Goal: Task Accomplishment & Management: Manage account settings

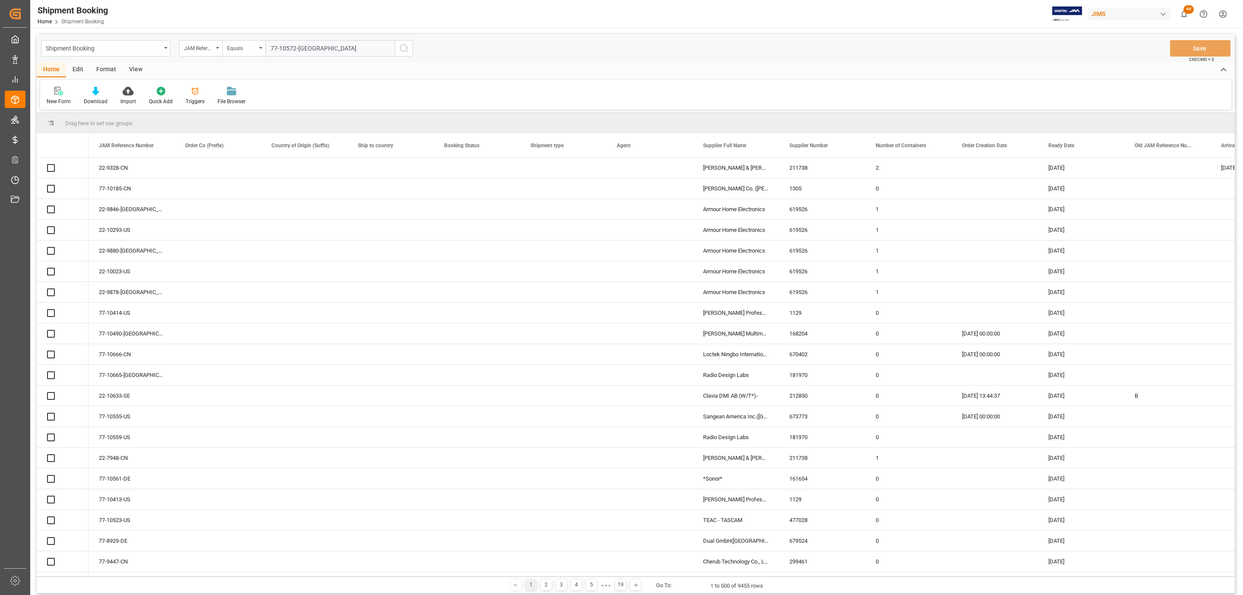
type input "77-10572-[GEOGRAPHIC_DATA]"
click at [404, 49] on icon "search button" at bounding box center [404, 48] width 10 height 10
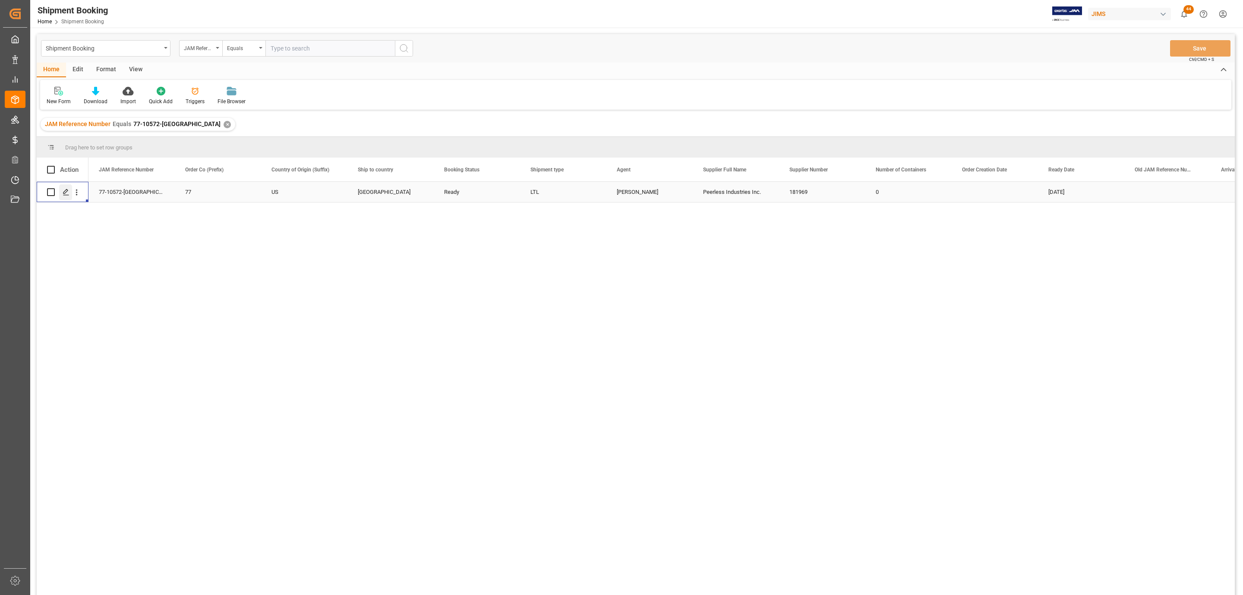
click at [65, 195] on icon "Press SPACE to select this row." at bounding box center [66, 192] width 7 height 7
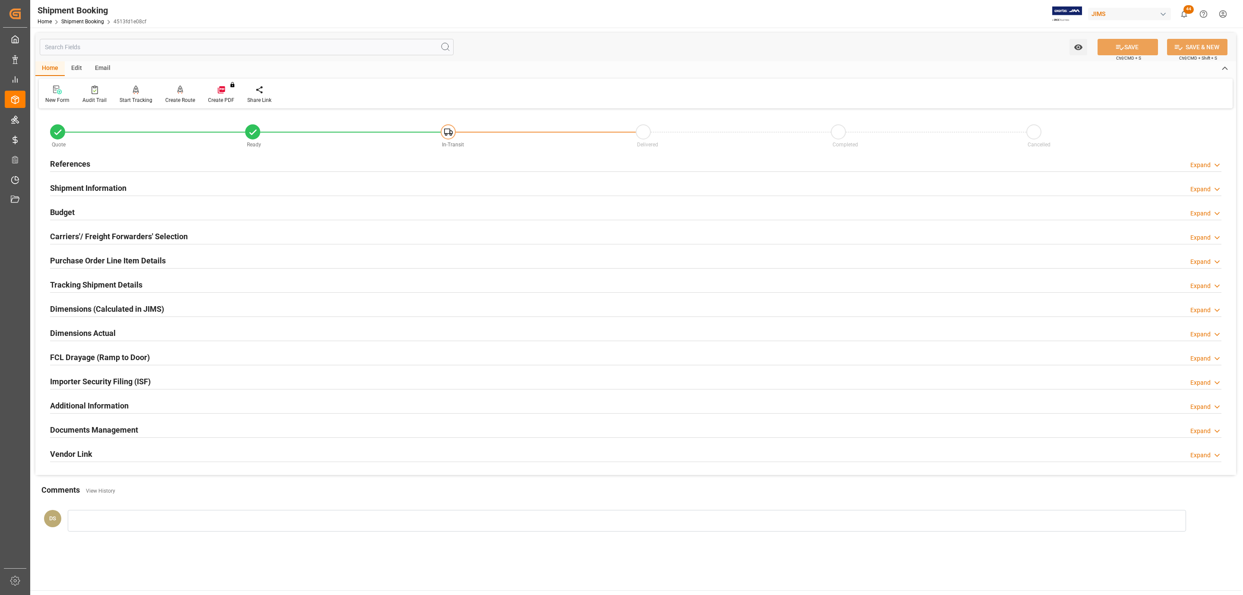
click at [83, 230] on div "Carriers'/ Freight Forwarders' Selection" at bounding box center [119, 235] width 138 height 16
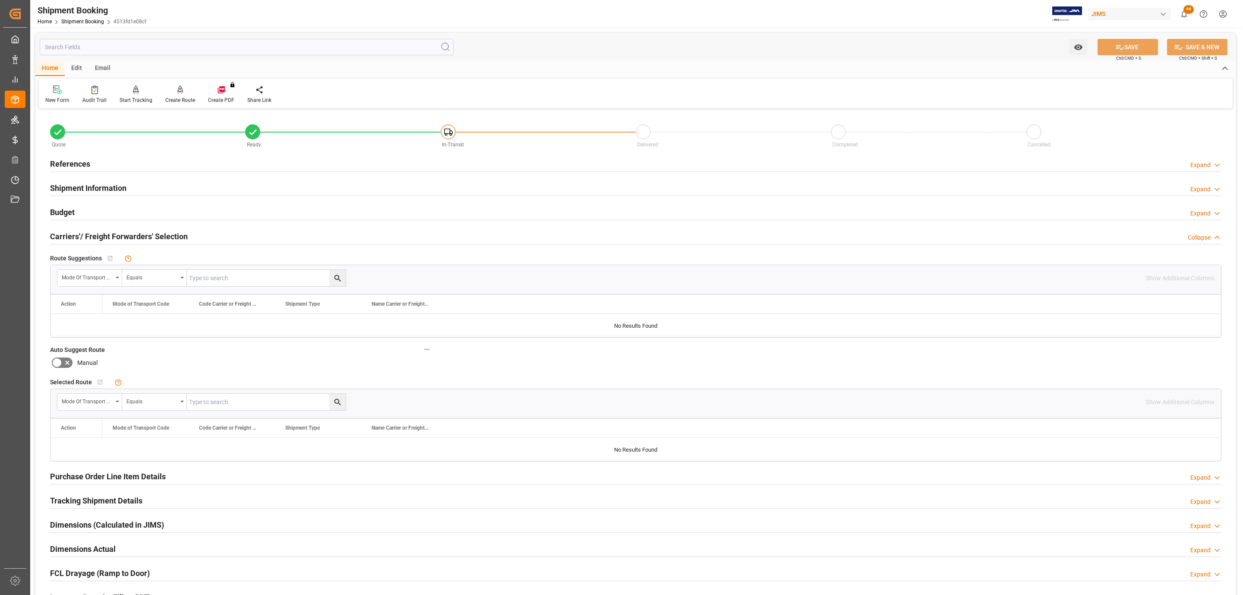
click at [90, 207] on div "Budget Expand" at bounding box center [635, 211] width 1171 height 16
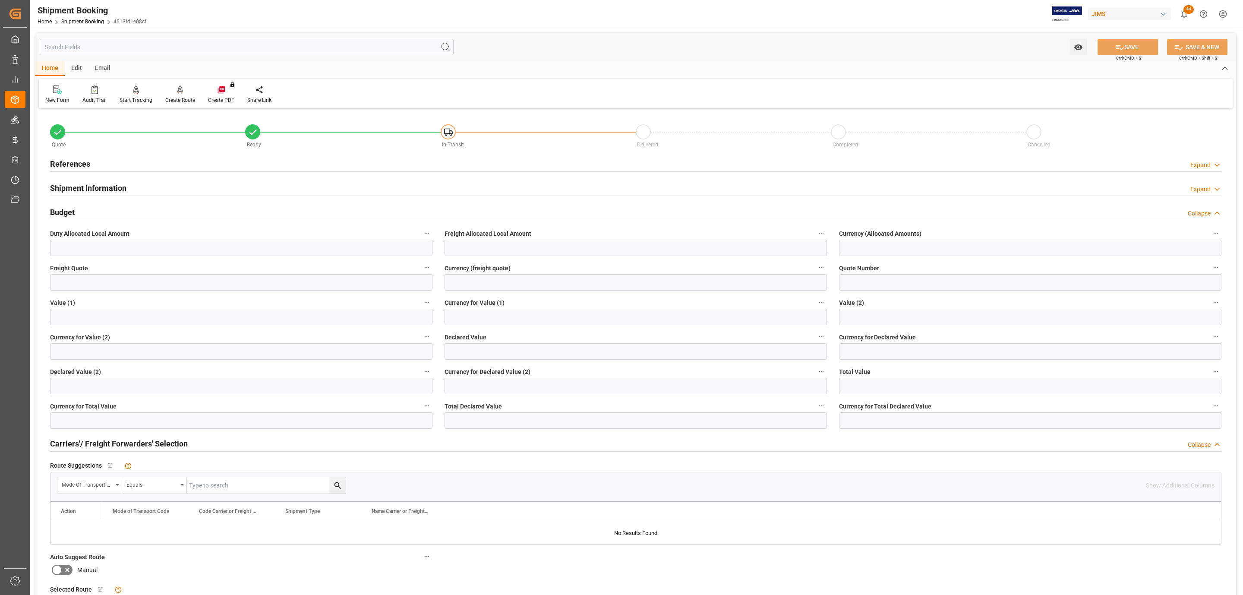
click at [74, 161] on h2 "References" at bounding box center [70, 164] width 40 height 12
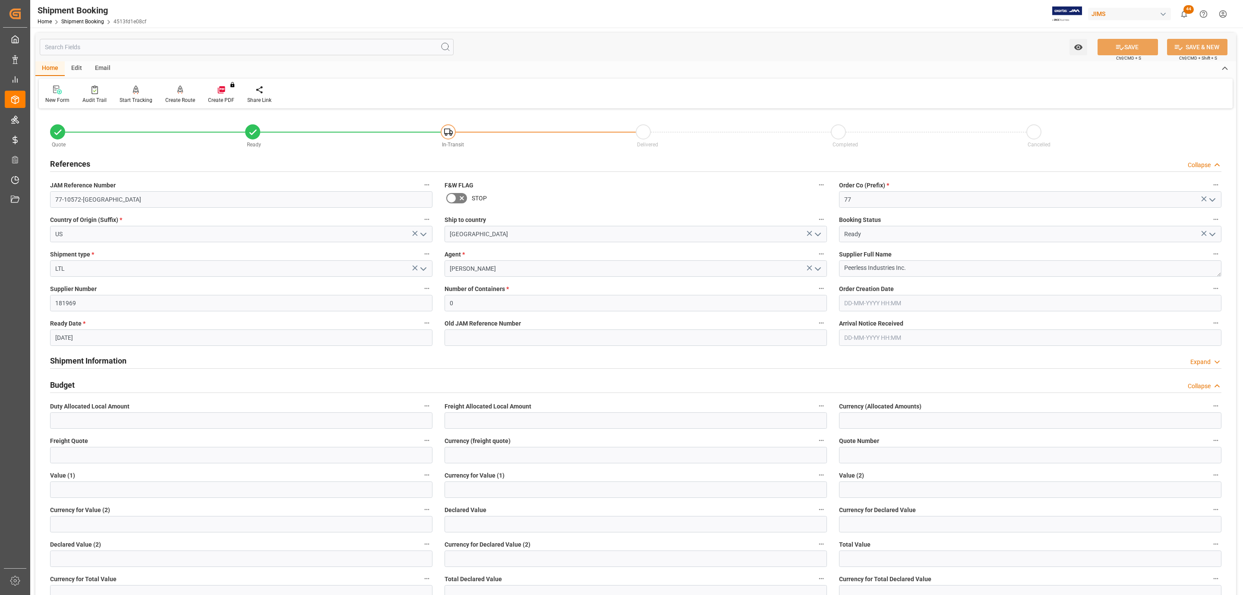
click at [74, 161] on h2 "References" at bounding box center [70, 164] width 40 height 12
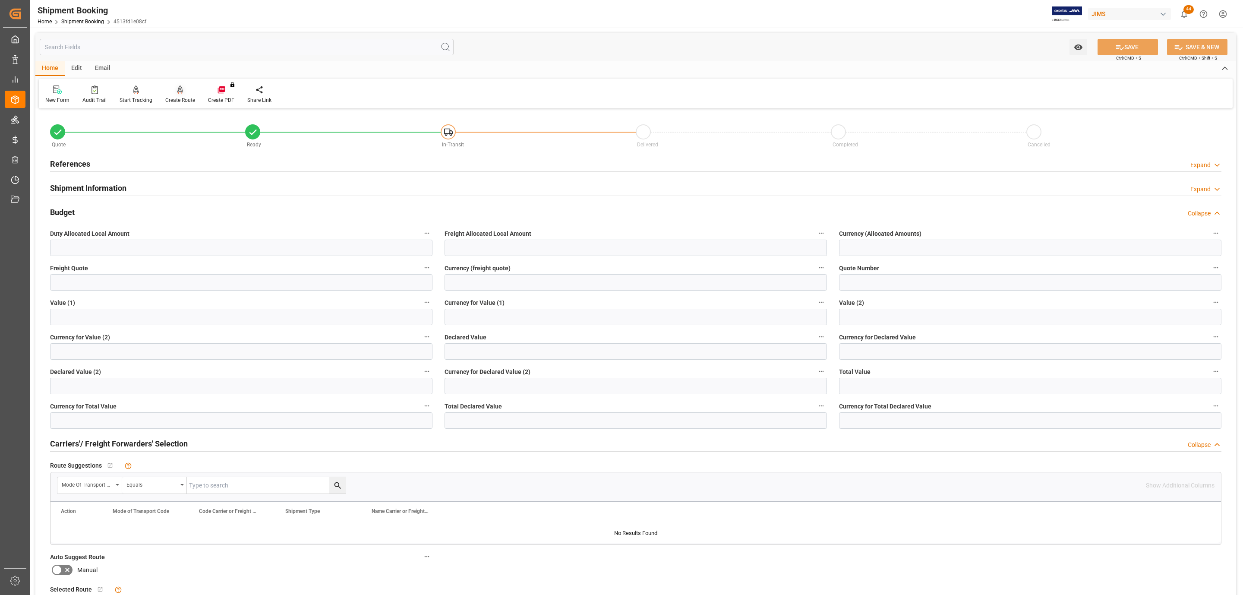
click at [177, 93] on icon at bounding box center [180, 89] width 6 height 9
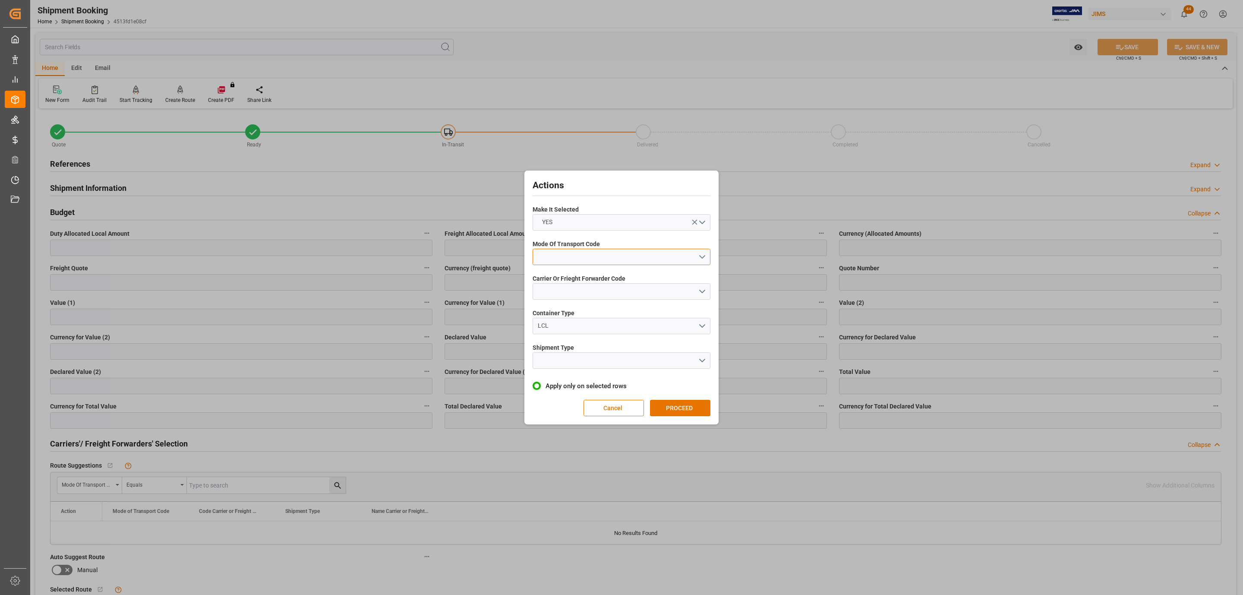
click at [591, 249] on button "open menu" at bounding box center [621, 257] width 178 height 16
click at [585, 292] on div "3- TRUCKR" at bounding box center [621, 295] width 177 height 18
click at [585, 292] on button "open menu" at bounding box center [621, 291] width 178 height 16
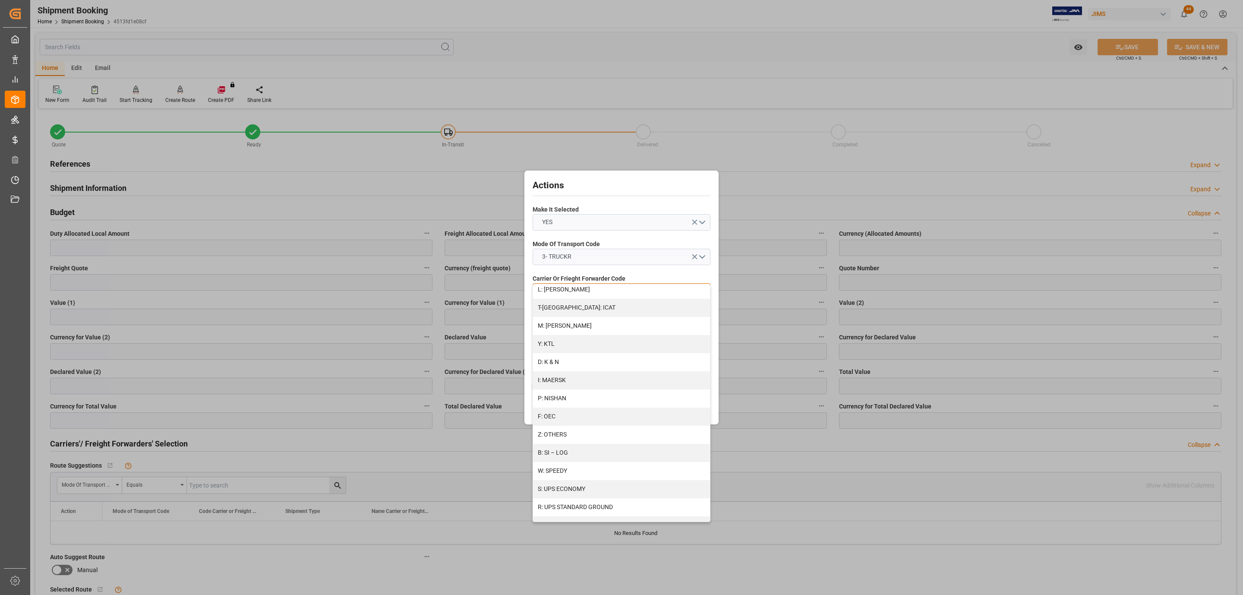
scroll to position [387, 0]
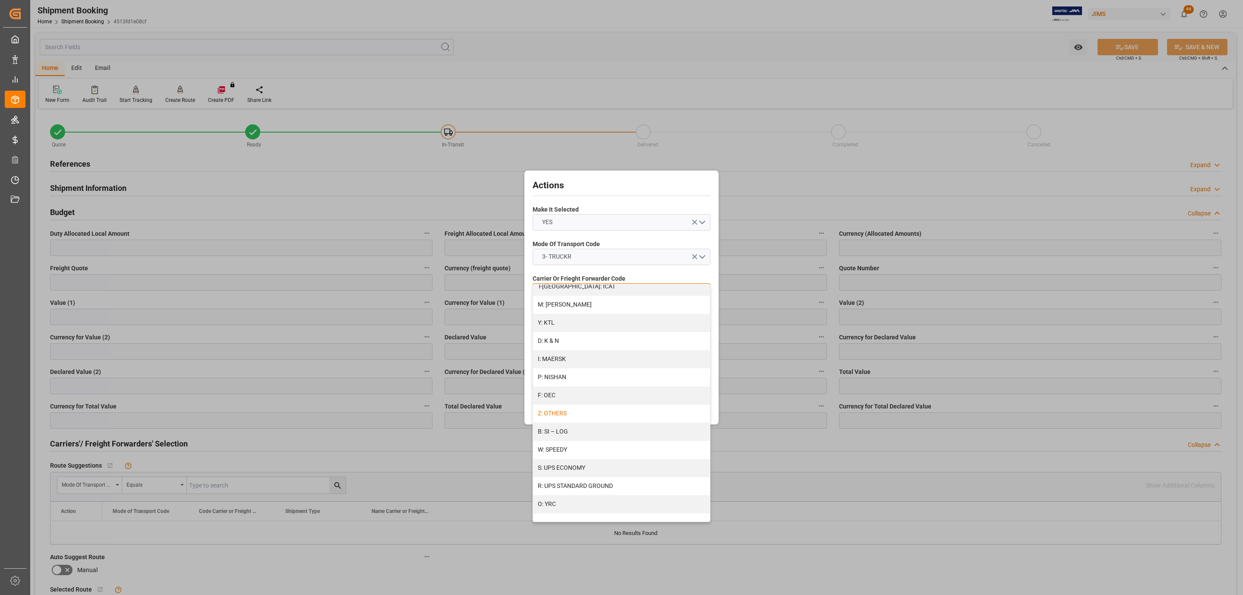
click at [585, 409] on div "Z: OTHERS" at bounding box center [621, 413] width 177 height 18
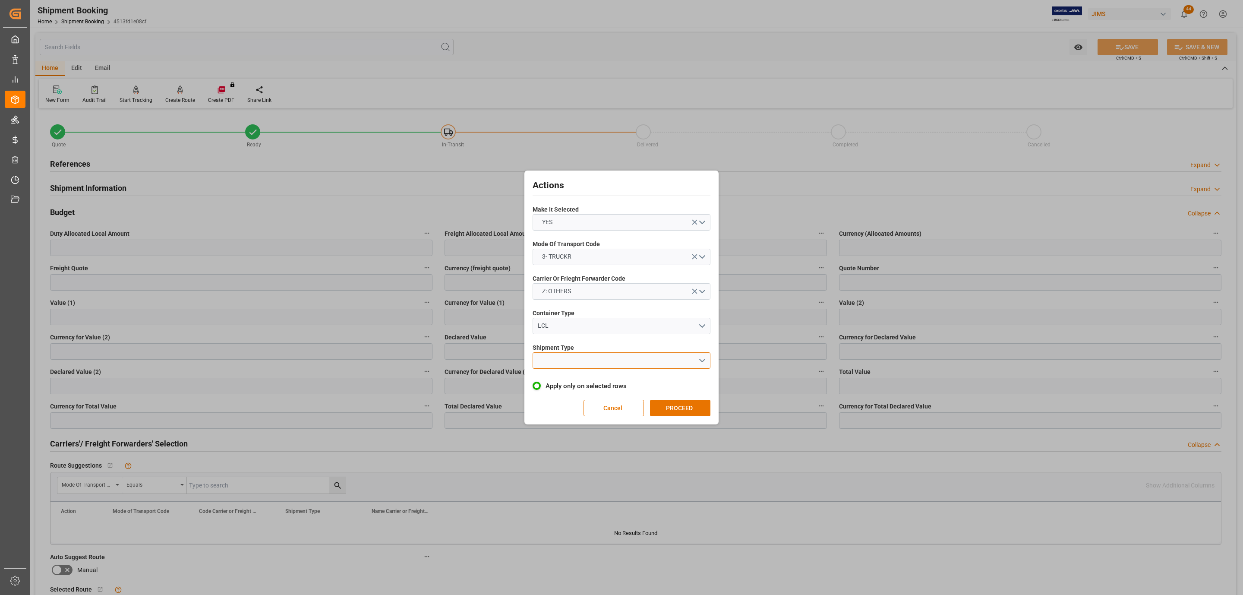
click at [586, 356] on button "open menu" at bounding box center [621, 360] width 178 height 16
click at [586, 356] on div "LTL" at bounding box center [621, 362] width 177 height 18
click at [680, 403] on button "PROCEED" at bounding box center [680, 408] width 60 height 16
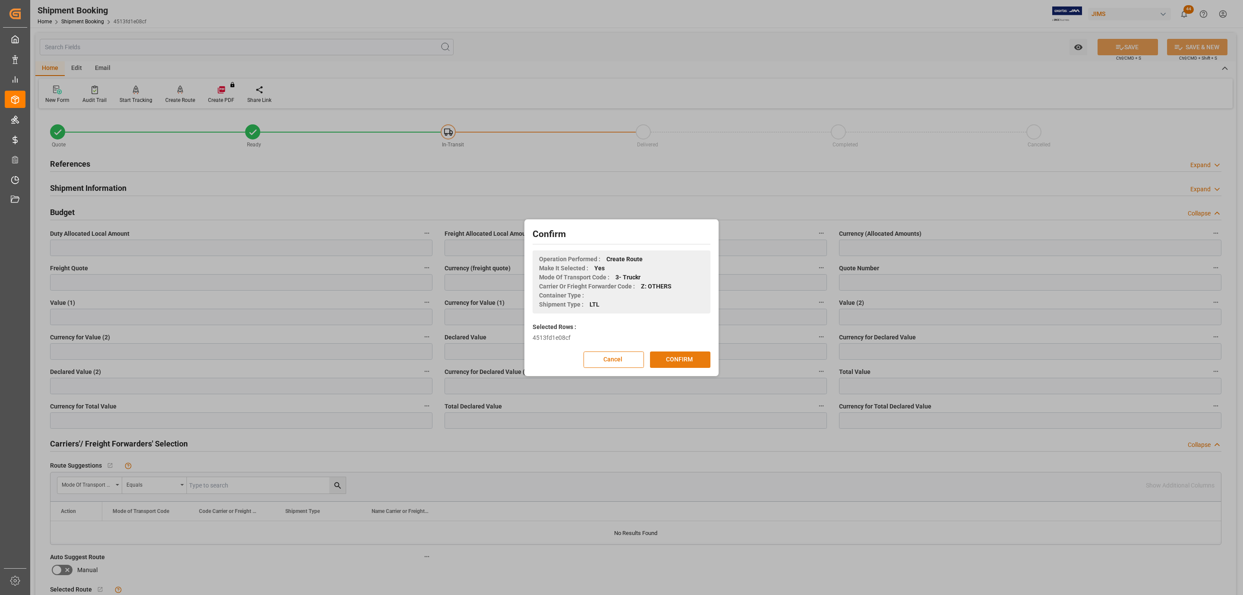
click at [676, 351] on div "Cancel CONFIRM" at bounding box center [621, 359] width 178 height 16
click at [668, 356] on button "CONFIRM" at bounding box center [680, 359] width 60 height 16
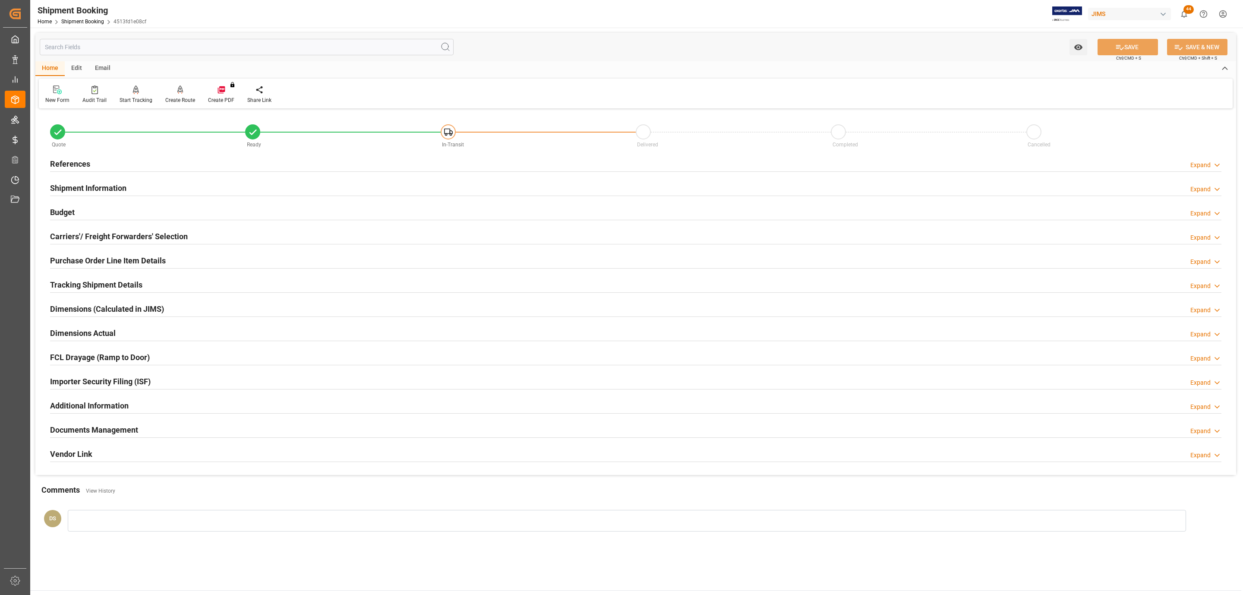
click at [92, 276] on div "Tracking Shipment Details Expand" at bounding box center [635, 285] width 1183 height 24
click at [91, 290] on h2 "Tracking Shipment Details" at bounding box center [96, 285] width 92 height 12
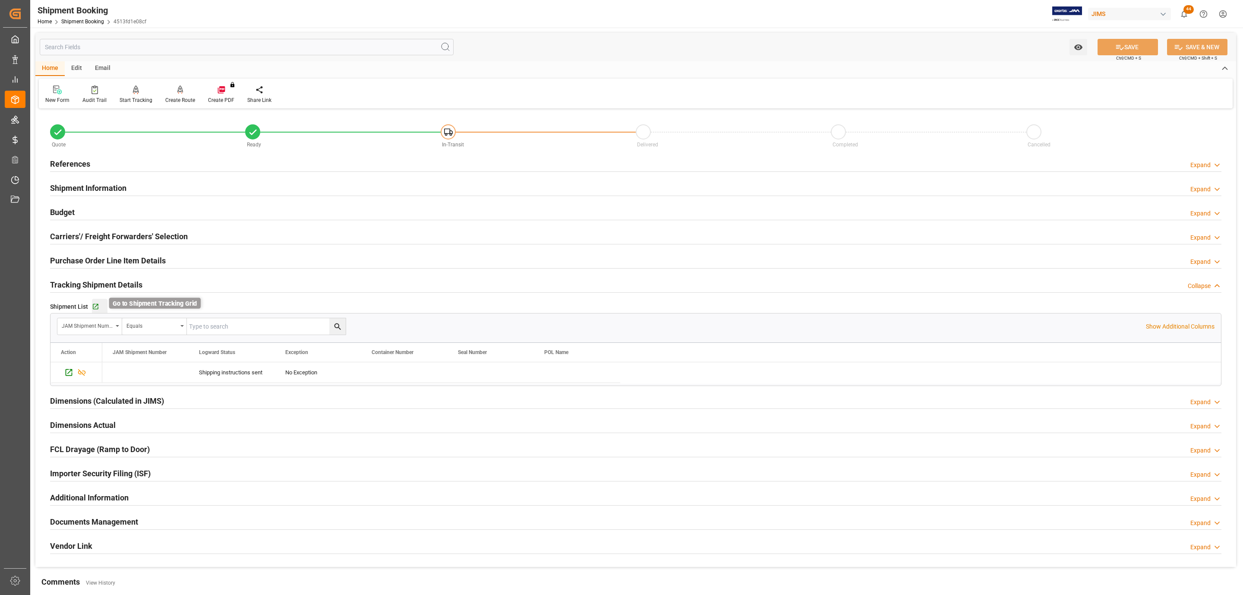
click at [93, 305] on icon "button" at bounding box center [96, 307] width 6 height 6
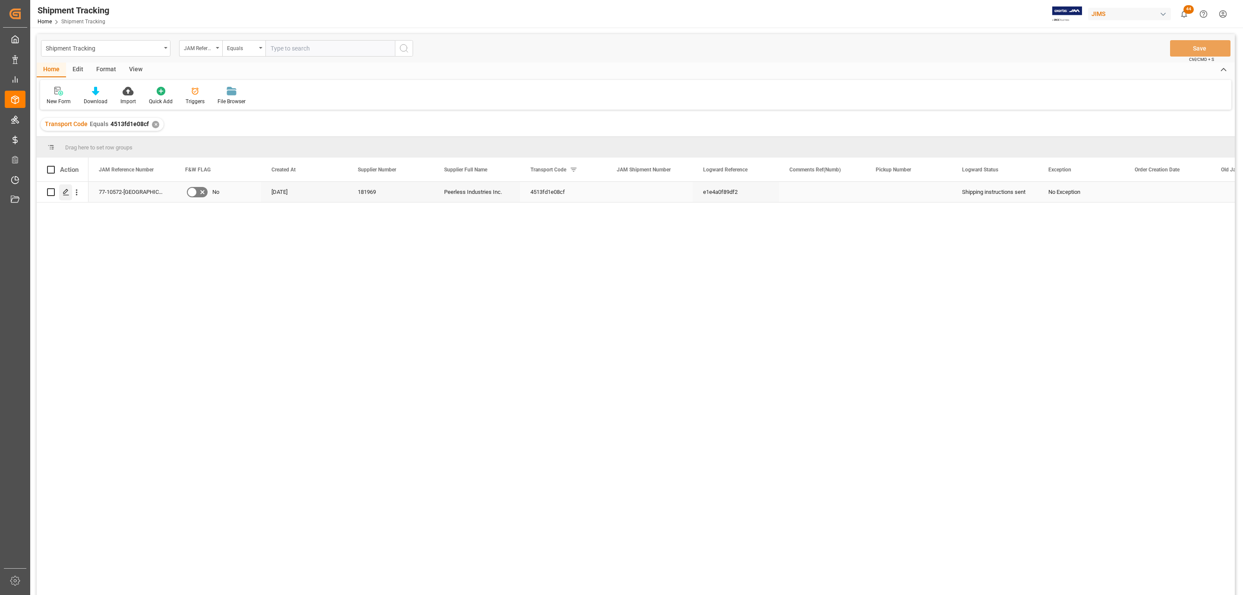
click at [63, 189] on icon "Press SPACE to select this row." at bounding box center [66, 192] width 7 height 7
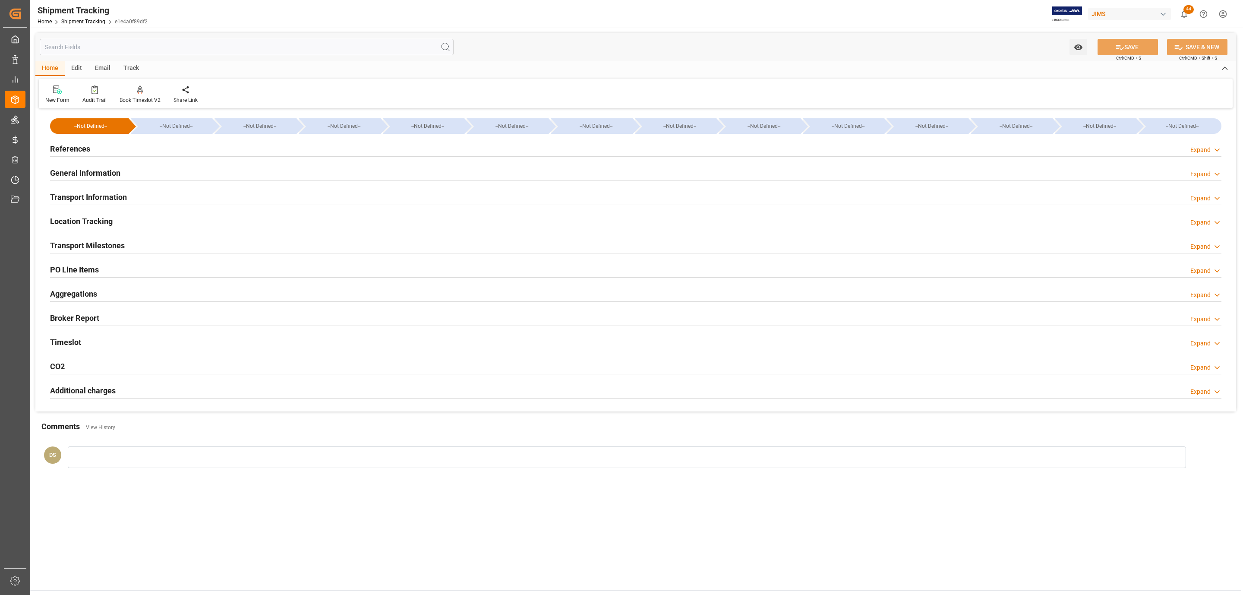
click at [91, 195] on h2 "Transport Information" at bounding box center [88, 197] width 77 height 12
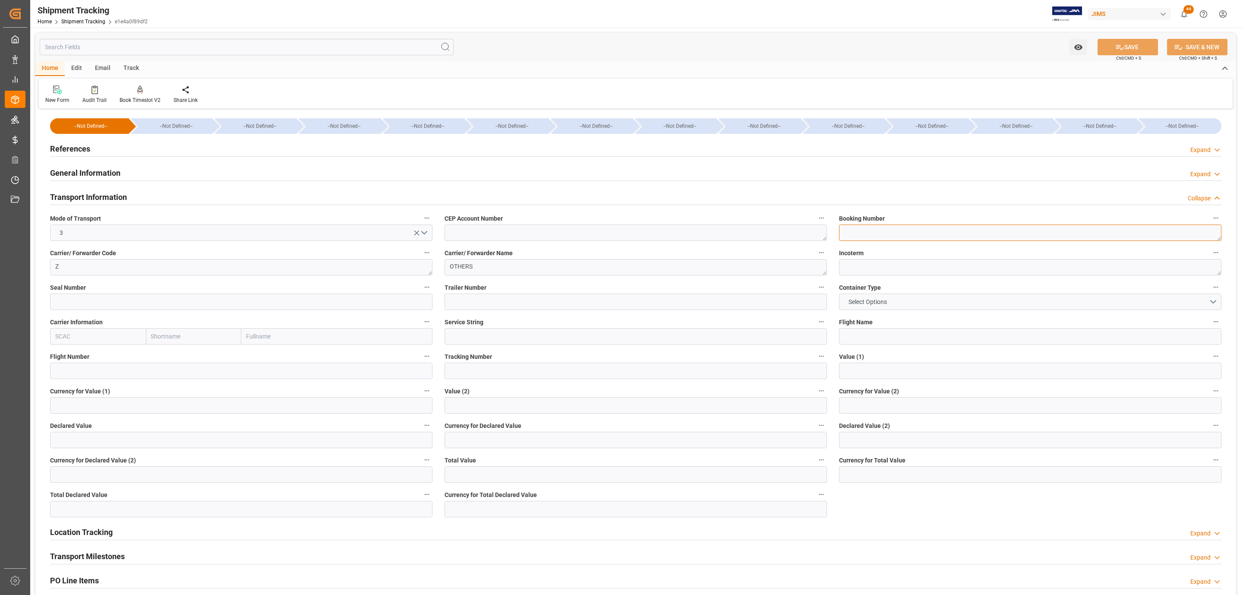
click at [856, 238] on textarea at bounding box center [1030, 232] width 382 height 16
paste textarea "P3008716"
type textarea "P3008716"
click at [469, 369] on input at bounding box center [635, 370] width 382 height 16
paste input "P3008716"
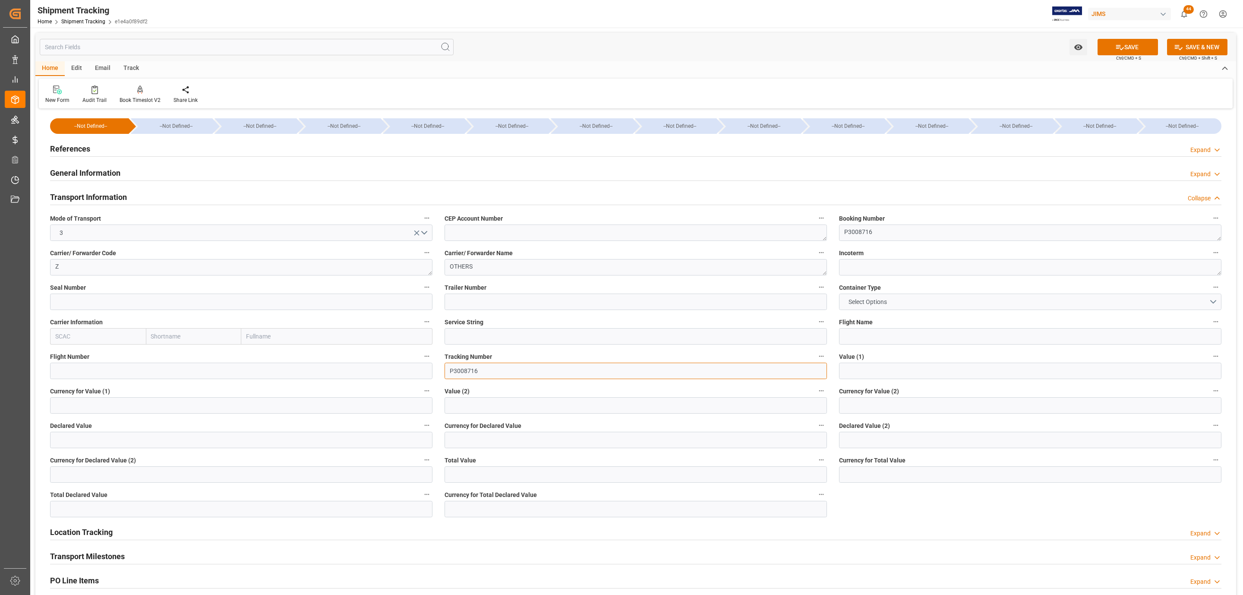
type input "P3008716"
click at [893, 302] on button "Select Options" at bounding box center [1030, 301] width 382 height 16
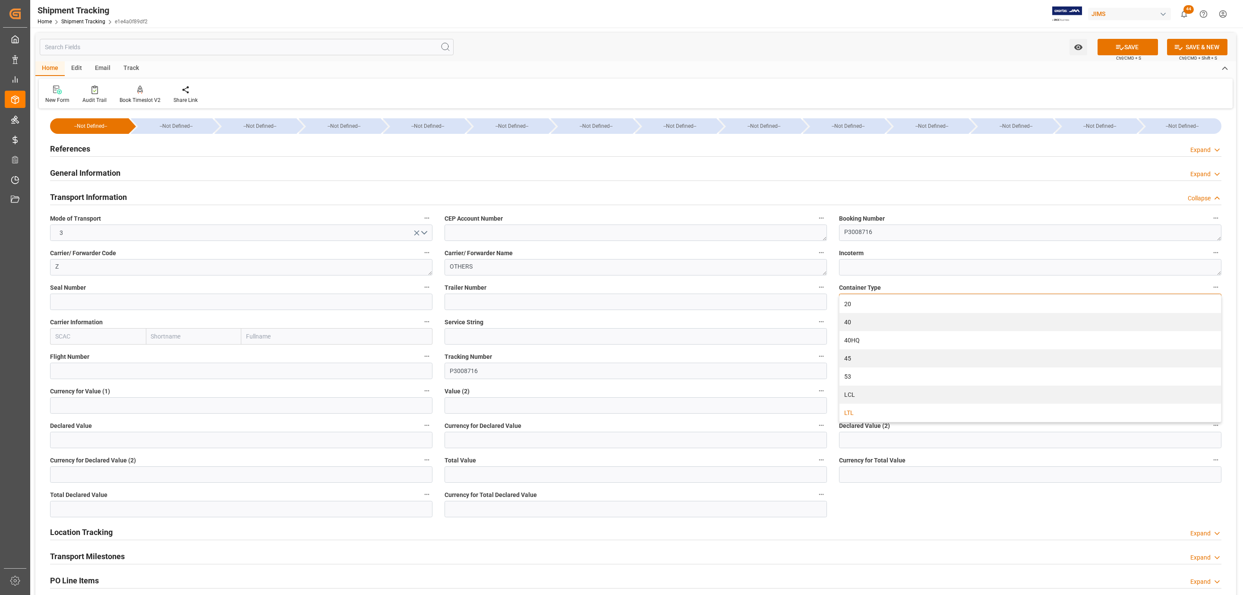
click at [867, 409] on div "LTL" at bounding box center [1029, 412] width 381 height 18
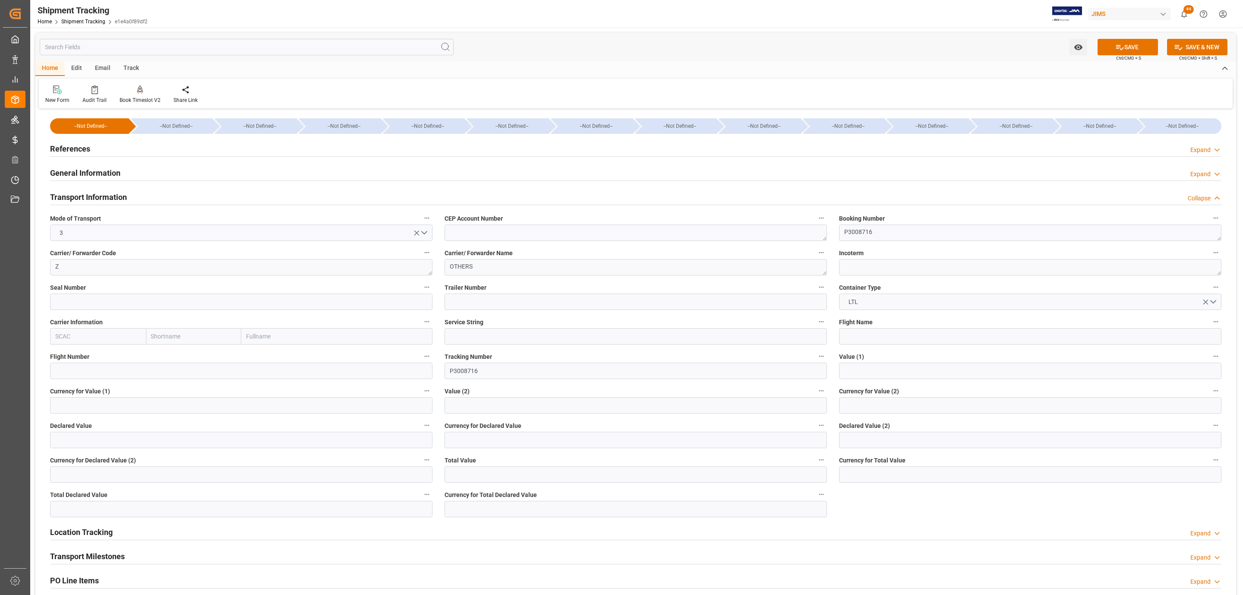
click at [1132, 39] on button "SAVE" at bounding box center [1127, 47] width 60 height 16
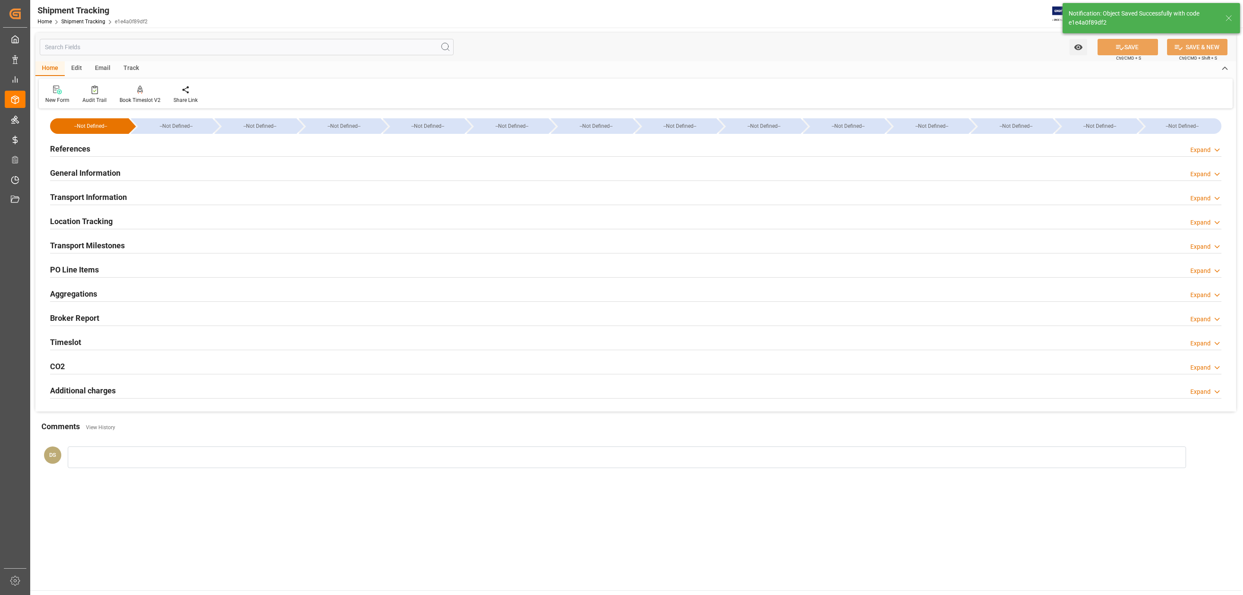
click at [102, 239] on div "Transport Milestones" at bounding box center [87, 244] width 75 height 16
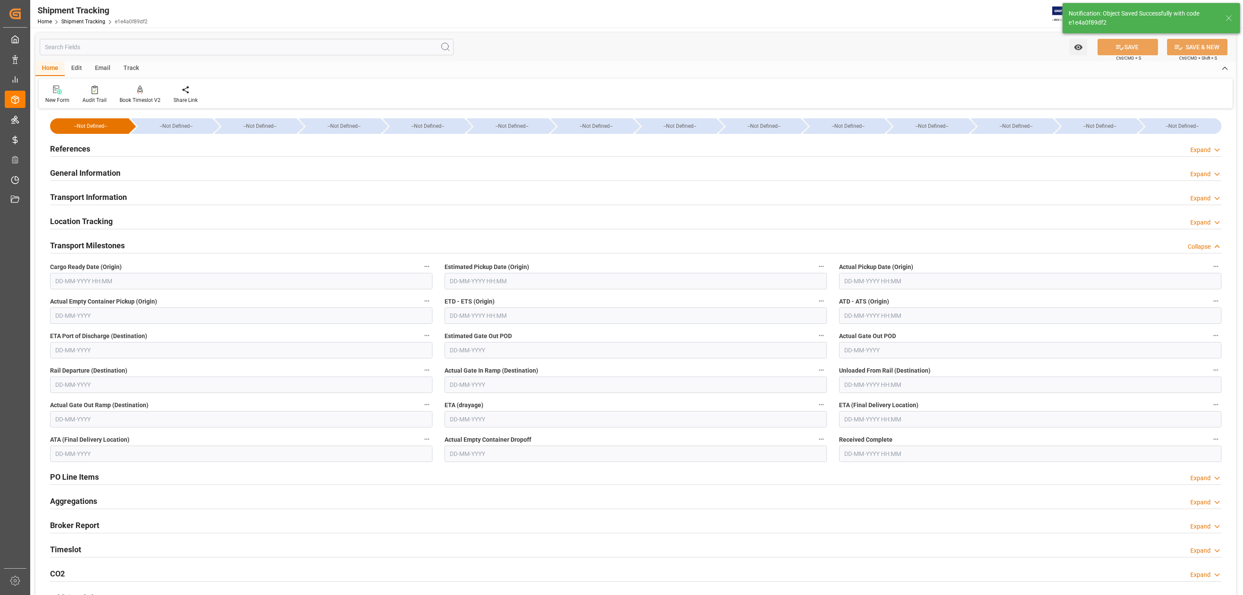
click at [83, 281] on input "text" at bounding box center [241, 281] width 382 height 16
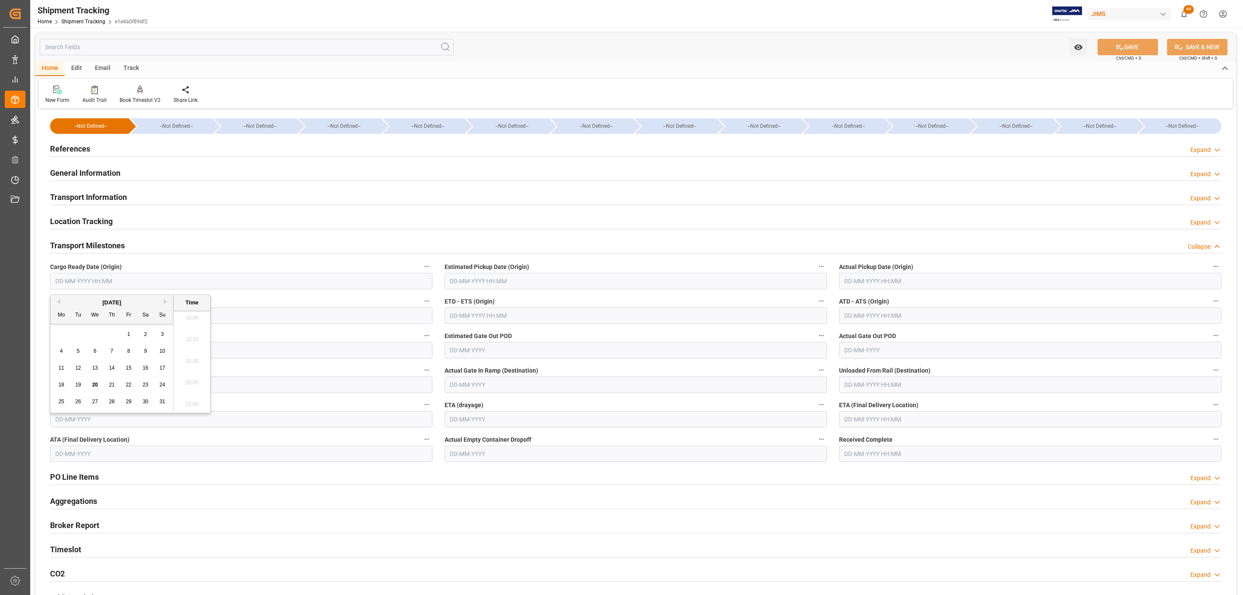
click at [76, 381] on div "19" at bounding box center [78, 385] width 11 height 10
type input "19-08-2025 00:00"
click at [459, 289] on input "text" at bounding box center [635, 281] width 382 height 16
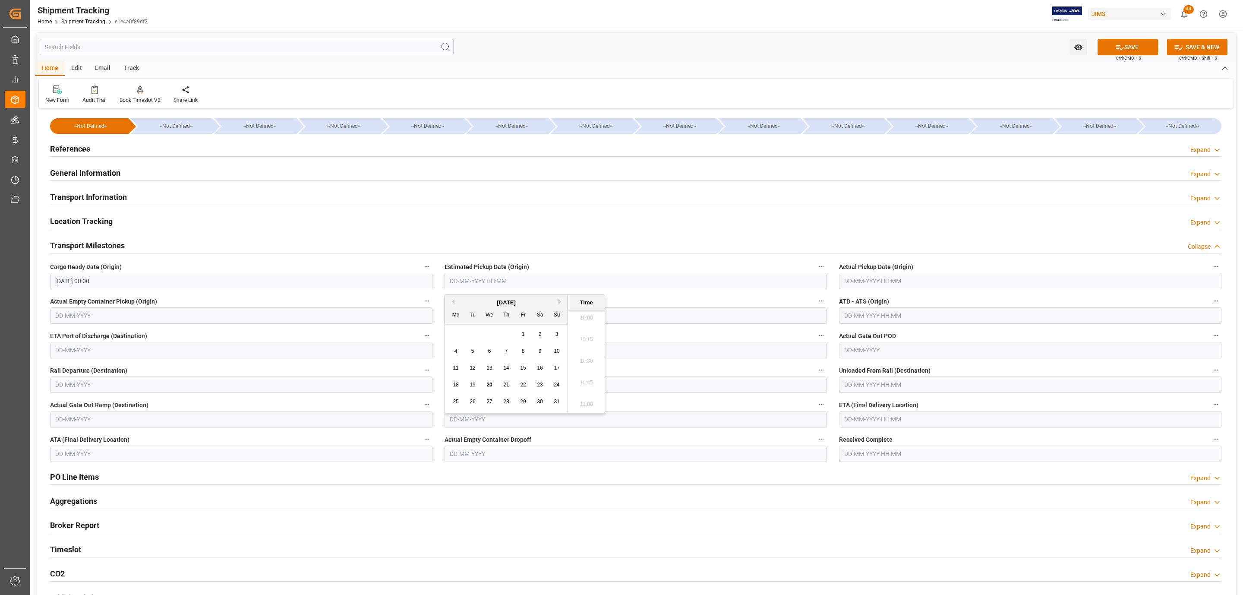
drag, startPoint x: 473, startPoint y: 385, endPoint x: 479, endPoint y: 381, distance: 7.4
click at [473, 385] on span "19" at bounding box center [472, 384] width 6 height 6
type input "19-08-2025 00:00"
click at [893, 282] on input "text" at bounding box center [1030, 281] width 382 height 16
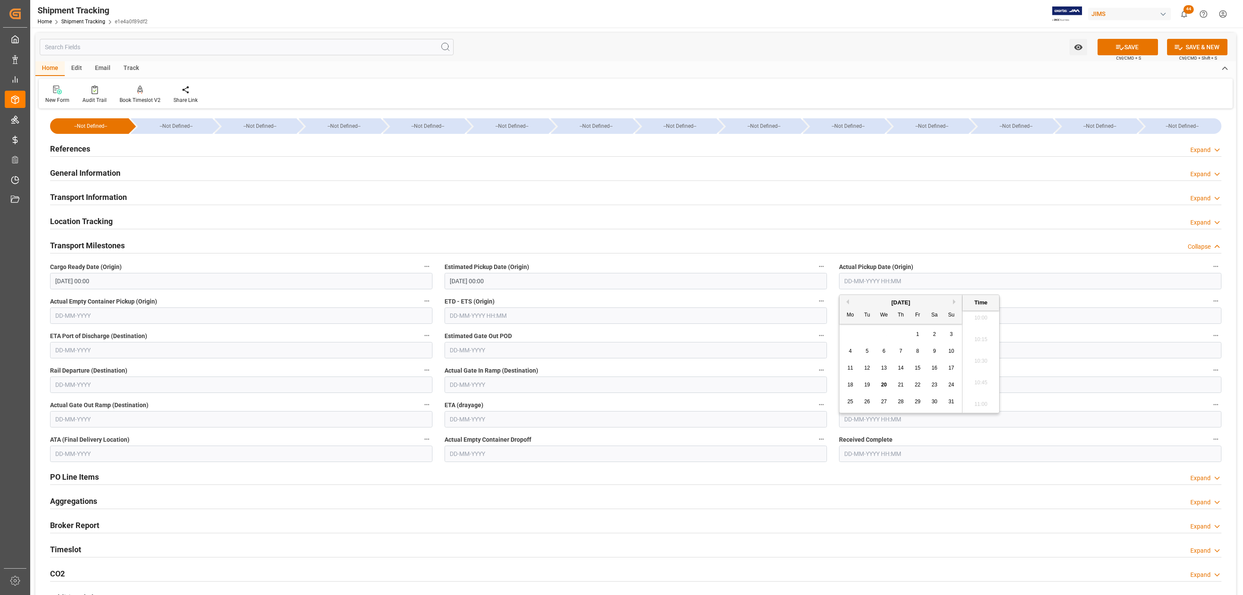
click at [868, 389] on div "19" at bounding box center [867, 385] width 11 height 10
type input "19-08-2025 00:00"
click at [867, 423] on input "text" at bounding box center [1030, 419] width 382 height 16
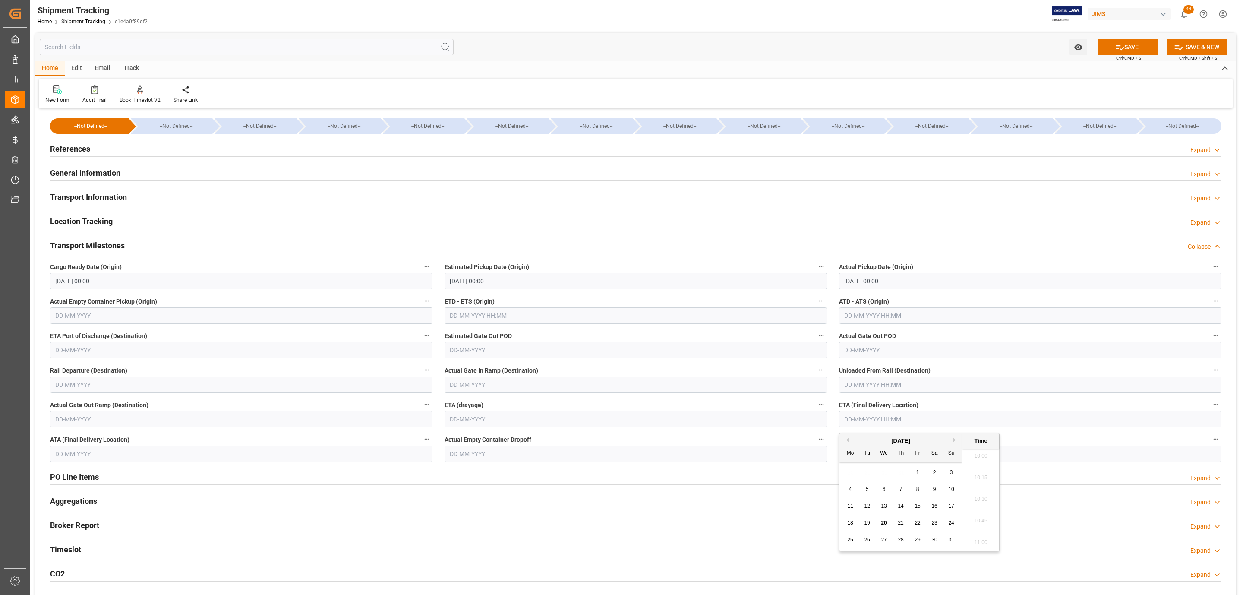
click at [868, 463] on div "August 2025 Mo Tu We Th Fr Sa Su 28 29 30 31 1 2 3 4 5 6 7 8 9 10 11 12 13 14 1…" at bounding box center [900, 492] width 123 height 118
click at [847, 537] on span "25" at bounding box center [850, 539] width 6 height 6
type input "25-08-2025 00:00"
drag, startPoint x: 1110, startPoint y: 59, endPoint x: 1114, endPoint y: 53, distance: 6.5
click at [1113, 55] on div "Watch Option SAVE Ctrl/CMD + S SAVE & NEW Ctrl/CMD + Shift + S" at bounding box center [635, 47] width 1200 height 28
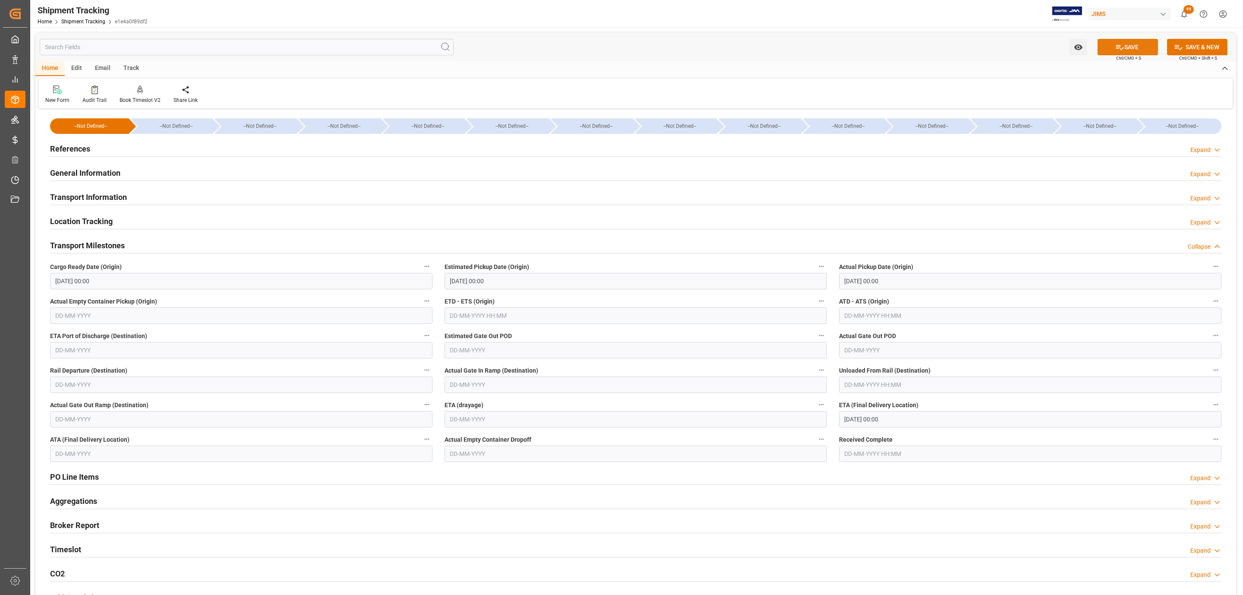
click at [1115, 52] on button "SAVE" at bounding box center [1127, 47] width 60 height 16
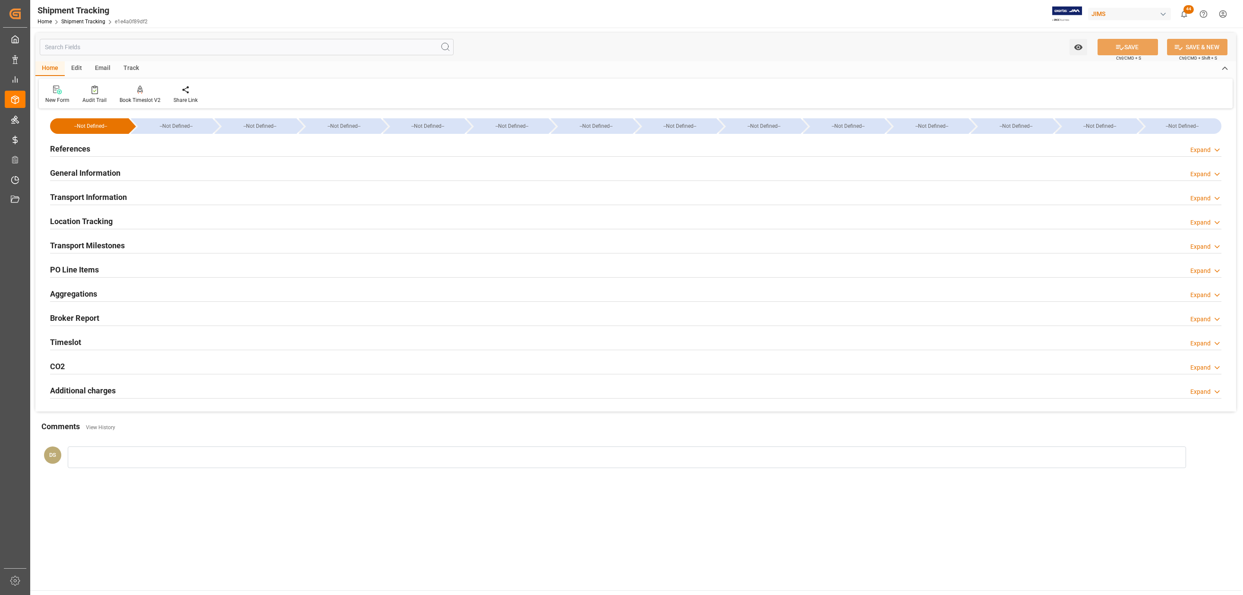
click at [135, 148] on div "References Expand" at bounding box center [635, 148] width 1171 height 16
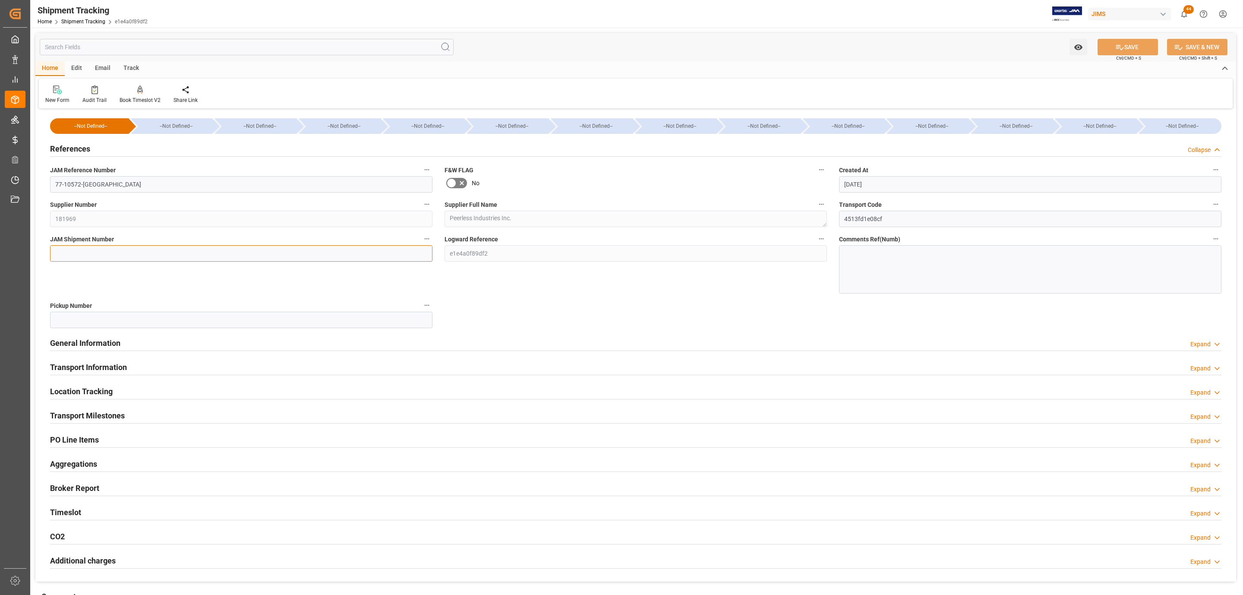
click at [94, 249] on input at bounding box center [241, 253] width 382 height 16
paste input "72645"
type input "72645"
click at [1125, 48] on button "SAVE" at bounding box center [1127, 47] width 60 height 16
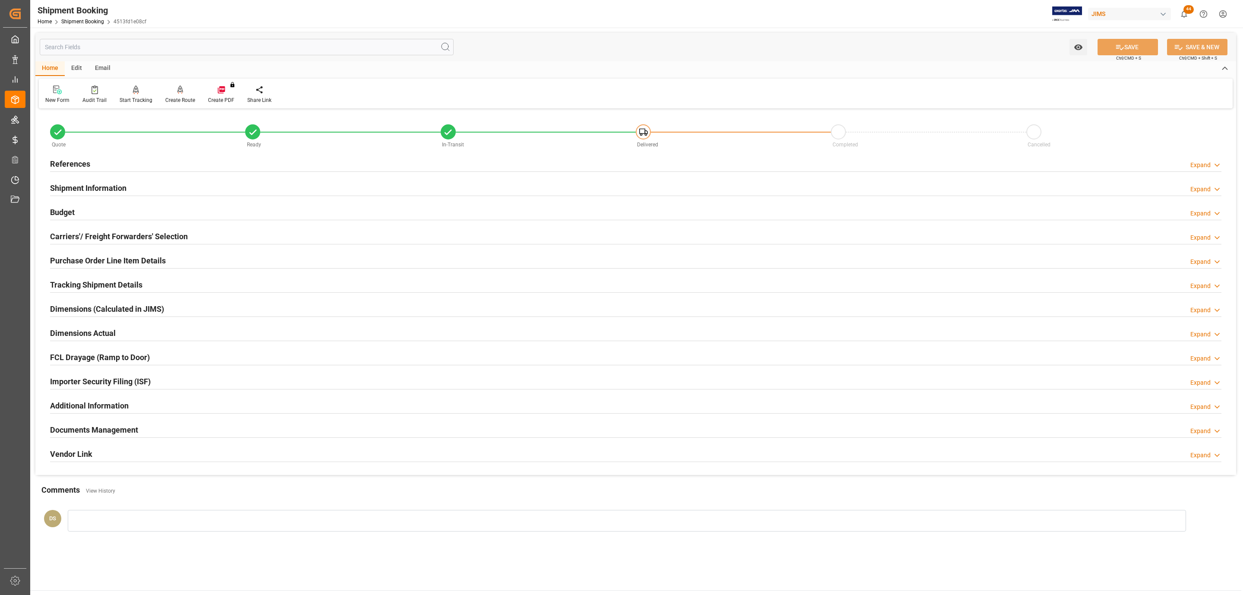
click at [72, 411] on h2 "Additional Information" at bounding box center [89, 406] width 79 height 12
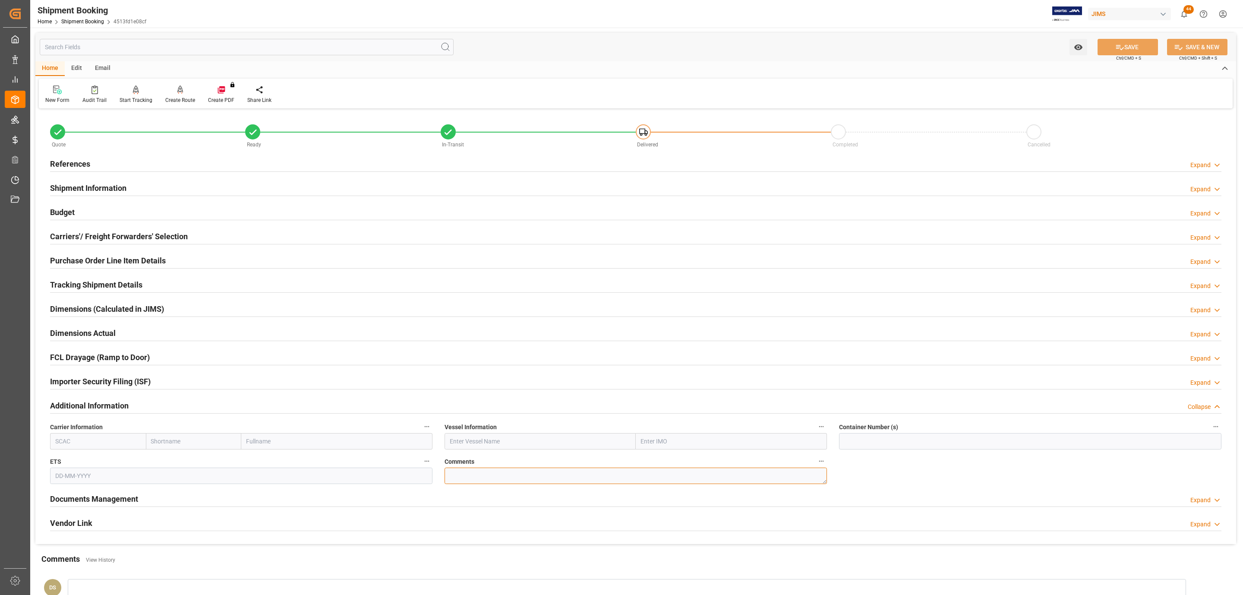
click at [470, 480] on textarea at bounding box center [635, 475] width 382 height 16
type textarea "S"
click at [105, 214] on div "Budget Expand" at bounding box center [635, 211] width 1171 height 16
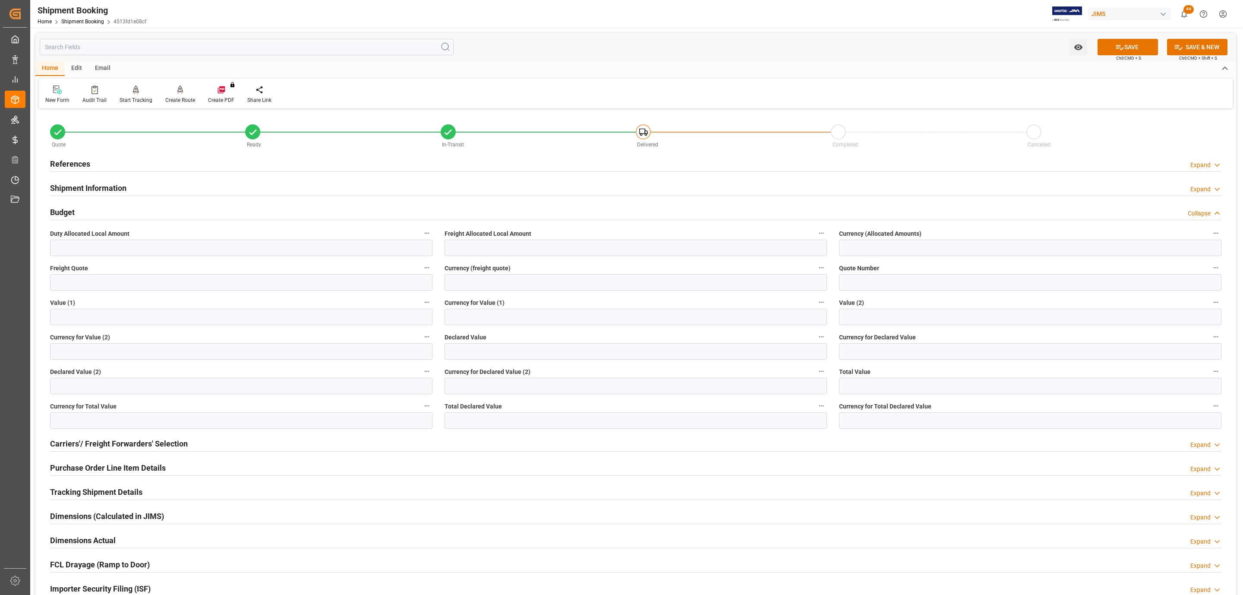
click at [104, 214] on div "Budget Collapse" at bounding box center [635, 211] width 1171 height 16
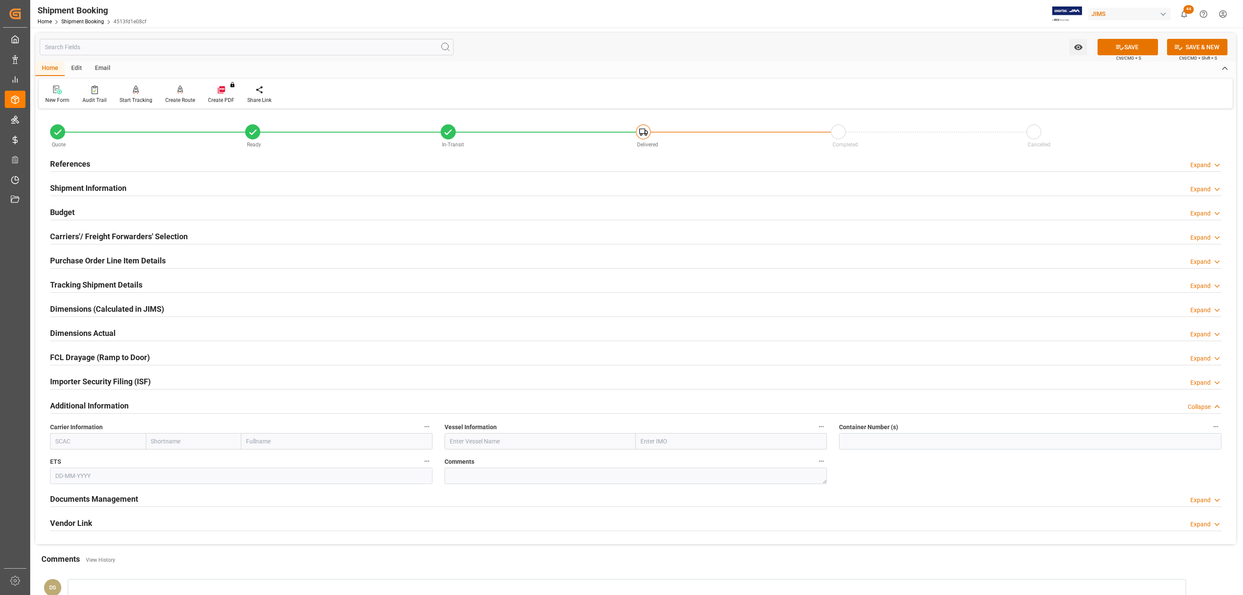
click at [98, 233] on h2 "Carriers'/ Freight Forwarders' Selection" at bounding box center [119, 236] width 138 height 12
